Goal: Task Accomplishment & Management: Manage account settings

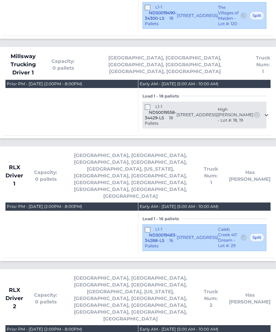
scroll to position [1140, 0]
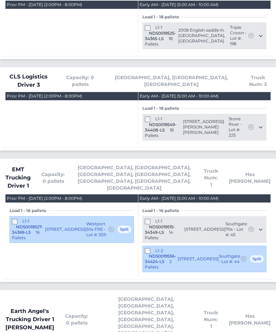
scroll to position [0, 0]
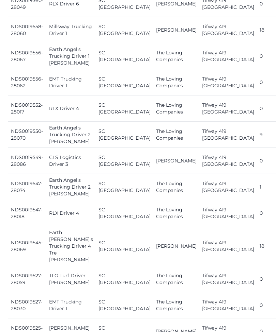
scroll to position [375, 0]
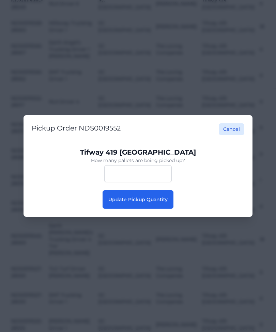
click at [154, 209] on button "Update Pickup Quantity" at bounding box center [137, 200] width 71 height 18
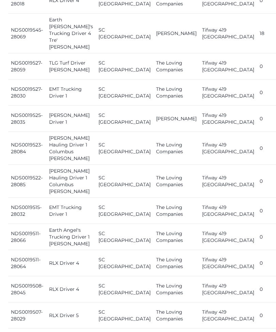
scroll to position [767, 0]
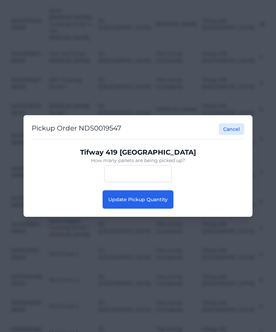
click at [154, 202] on span "Update Pickup Quantity" at bounding box center [137, 200] width 59 height 6
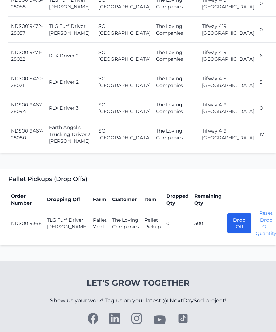
scroll to position [1241, 0]
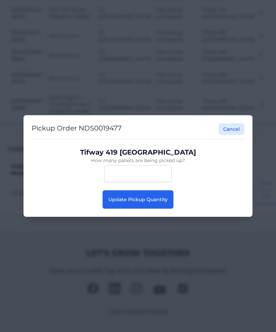
click at [150, 206] on button "Update Pickup Quantity" at bounding box center [137, 200] width 71 height 18
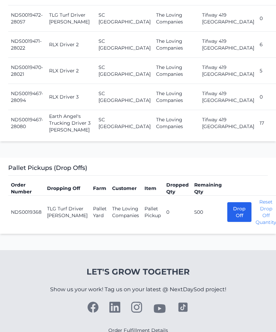
scroll to position [1241, 0]
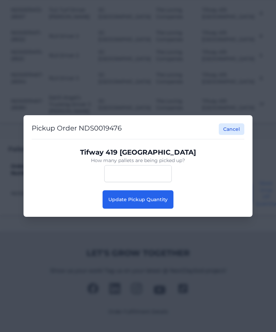
click at [132, 196] on button "Update Pickup Quantity" at bounding box center [137, 200] width 71 height 18
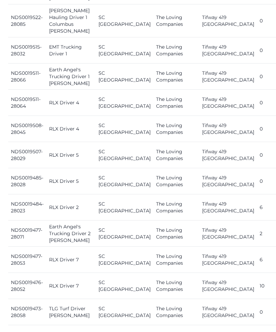
scroll to position [910, 0]
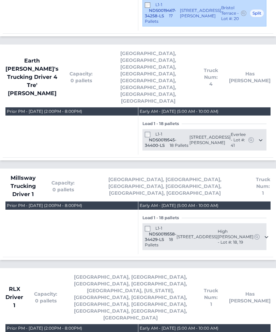
scroll to position [952, 0]
